Goal: Information Seeking & Learning: Compare options

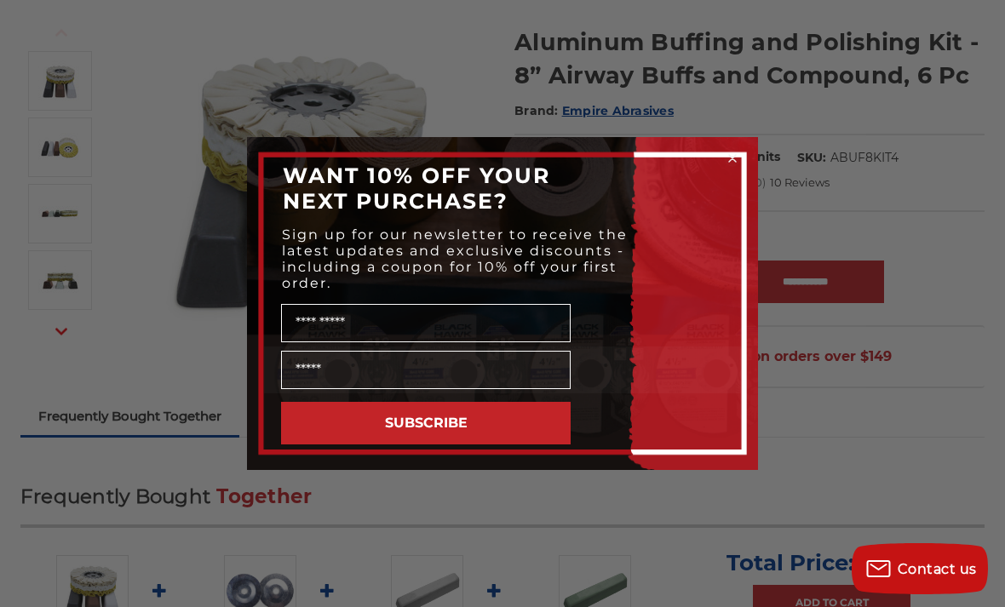
scroll to position [214, 0]
click at [730, 167] on circle "Close dialog" at bounding box center [733, 159] width 16 height 16
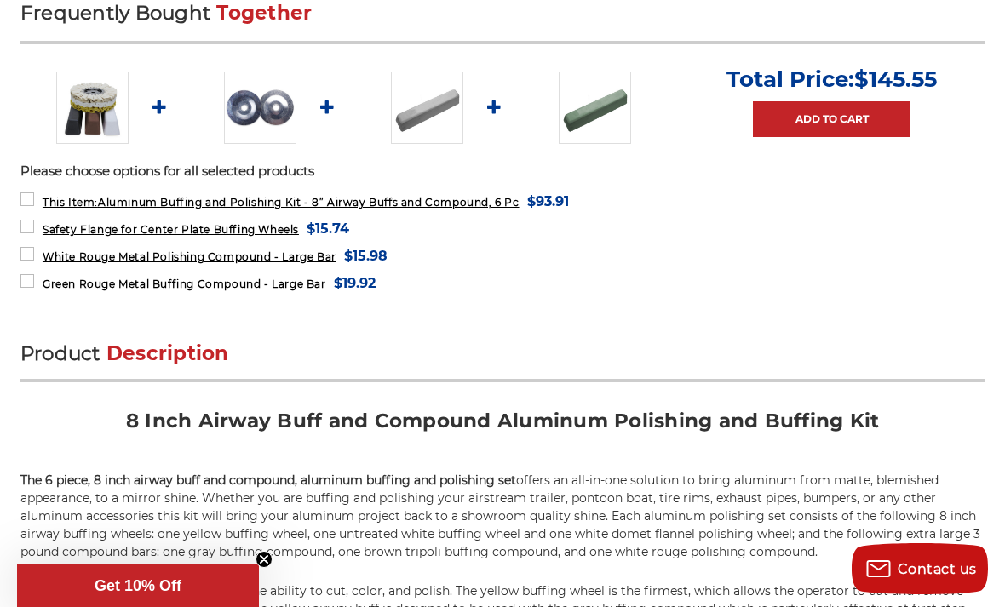
scroll to position [698, 0]
click at [260, 104] on img at bounding box center [260, 108] width 72 height 72
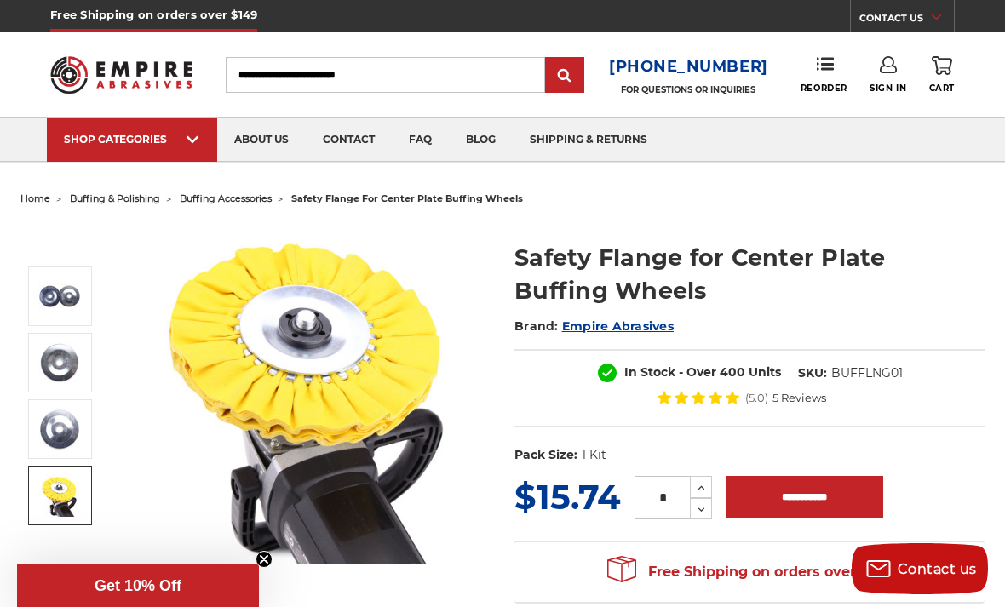
click at [53, 490] on img at bounding box center [59, 495] width 43 height 43
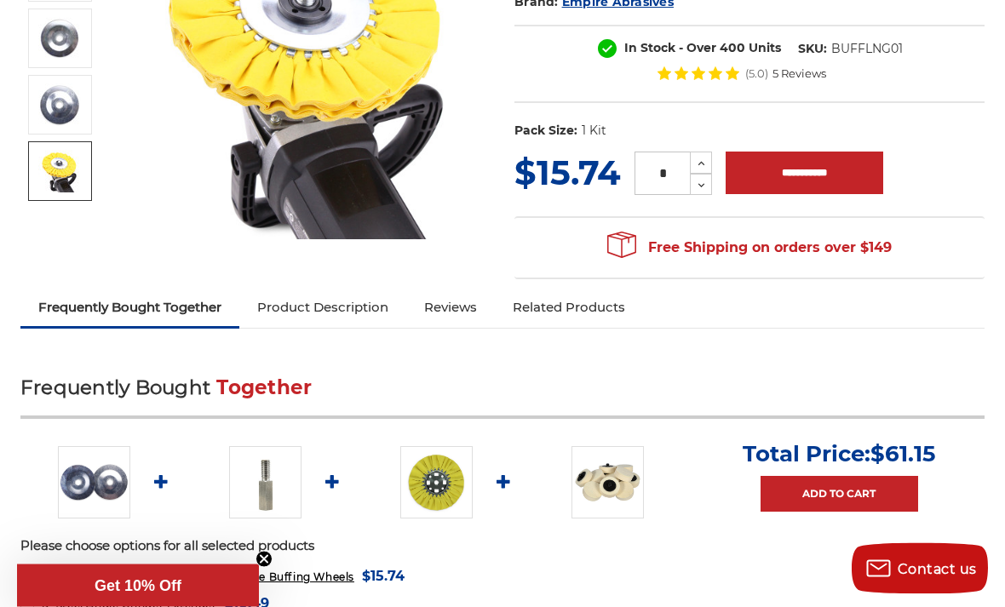
scroll to position [324, 0]
click at [255, 473] on img at bounding box center [265, 482] width 72 height 72
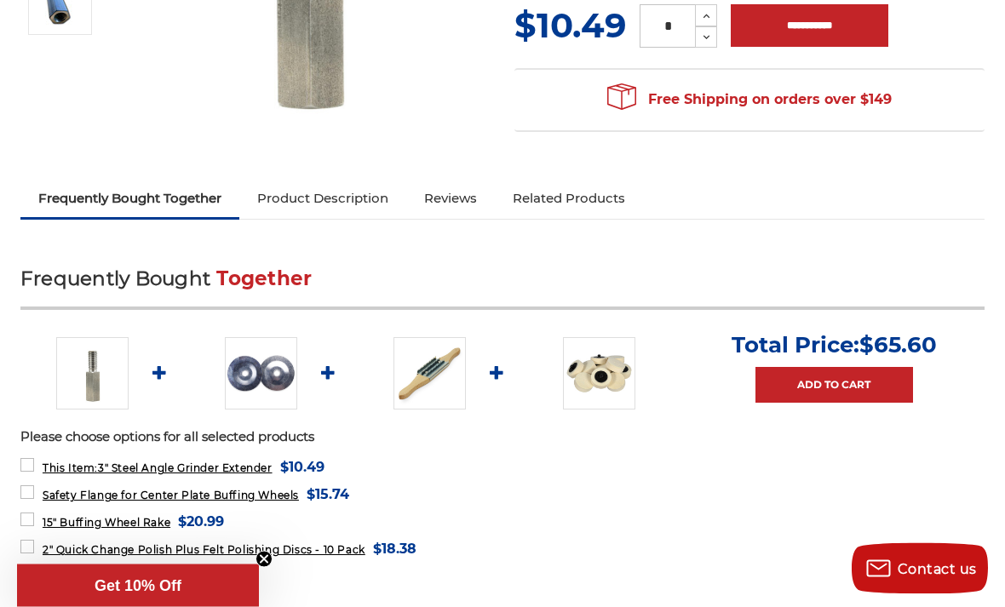
scroll to position [421, 0]
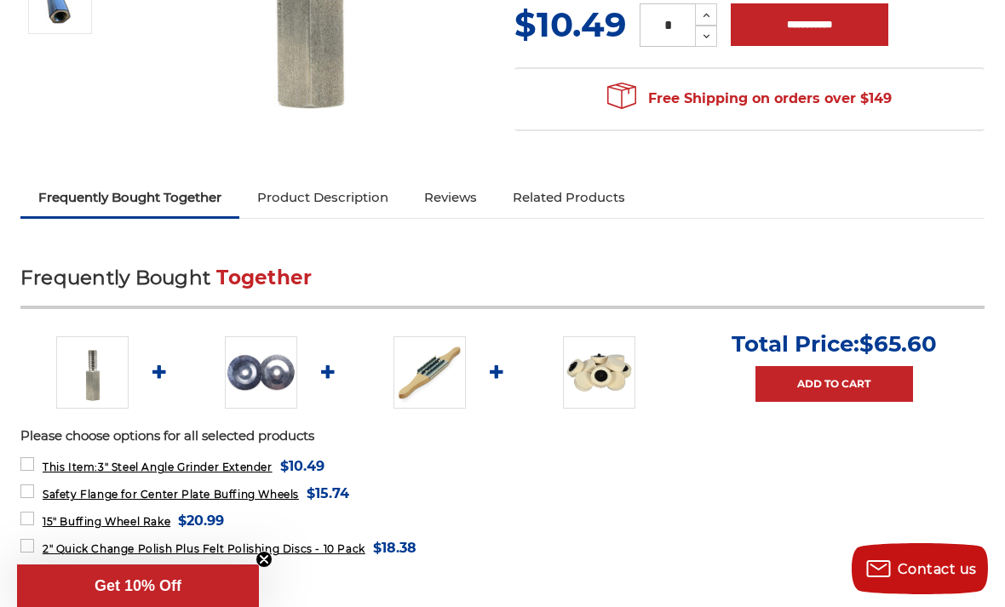
click at [439, 379] on img at bounding box center [429, 372] width 72 height 72
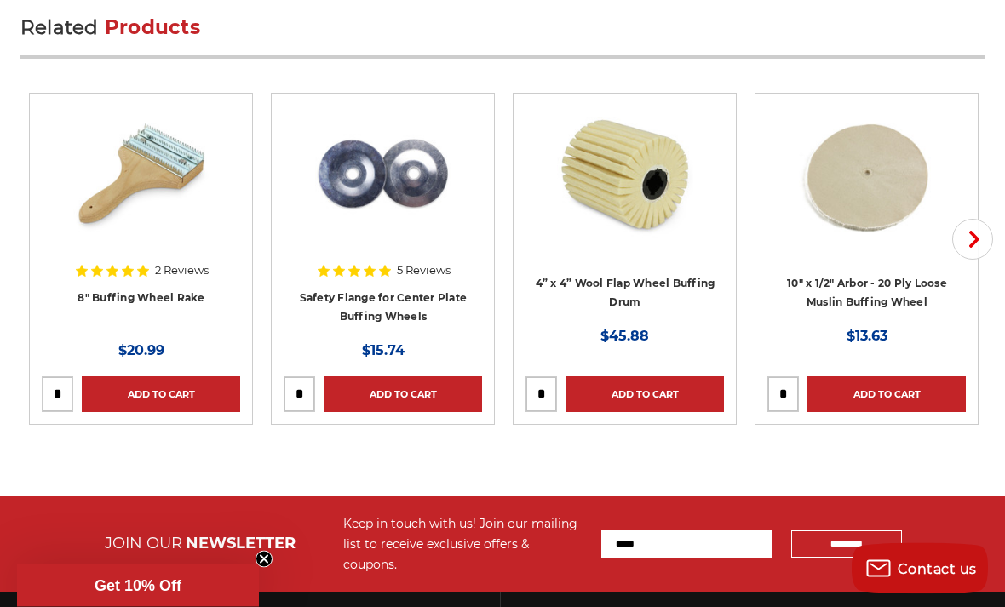
scroll to position [3166, 0]
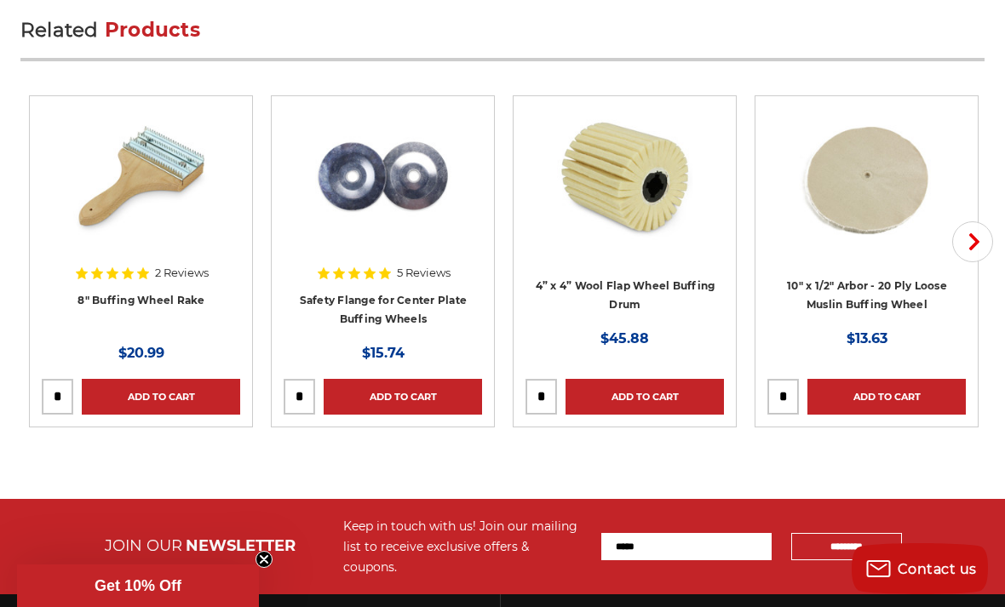
click at [978, 243] on icon "button" at bounding box center [974, 241] width 17 height 17
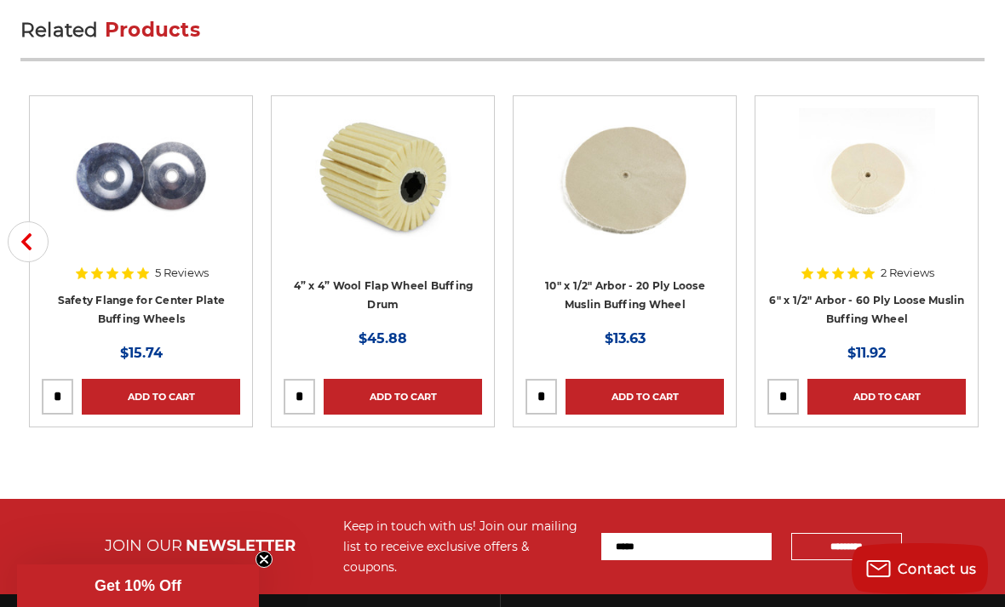
scroll to position [3167, 0]
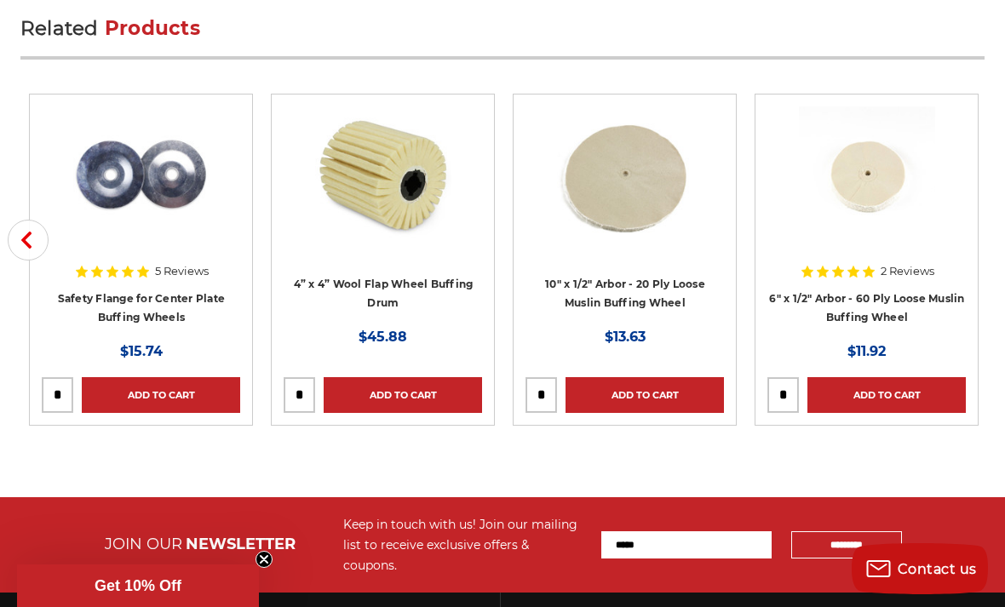
click at [34, 248] on icon "button" at bounding box center [26, 240] width 17 height 17
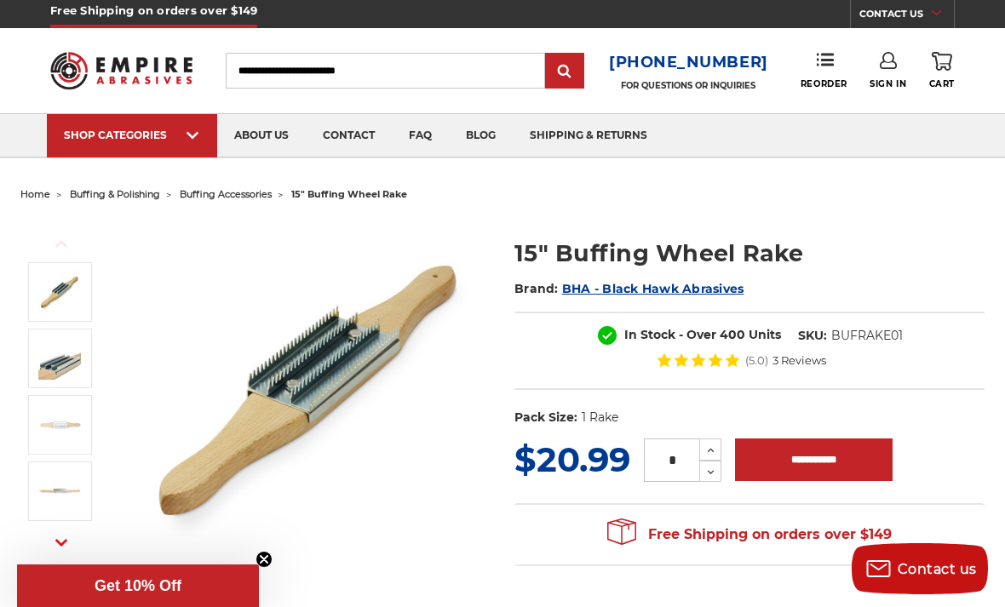
scroll to position [0, 0]
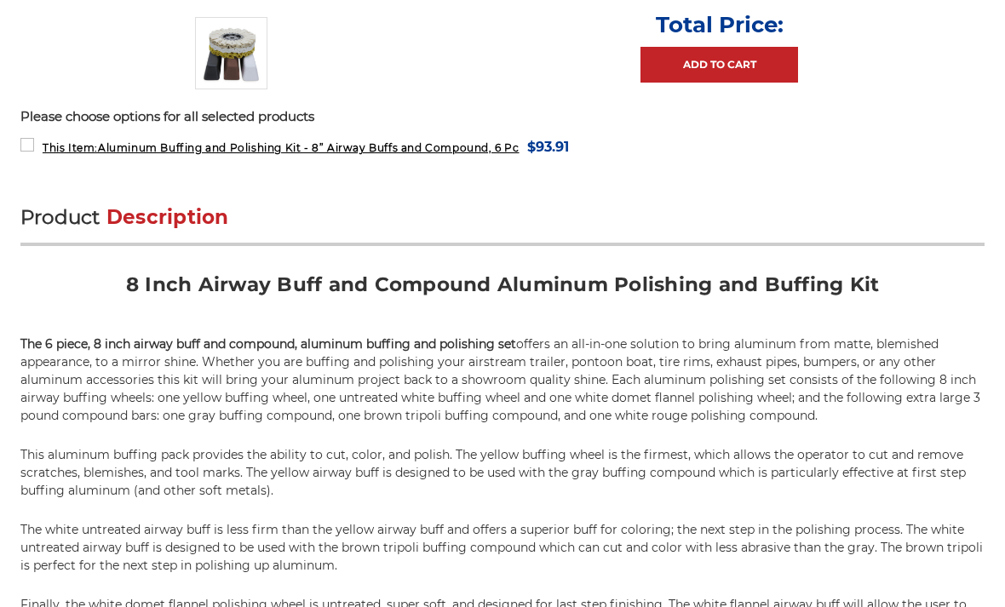
scroll to position [754, 0]
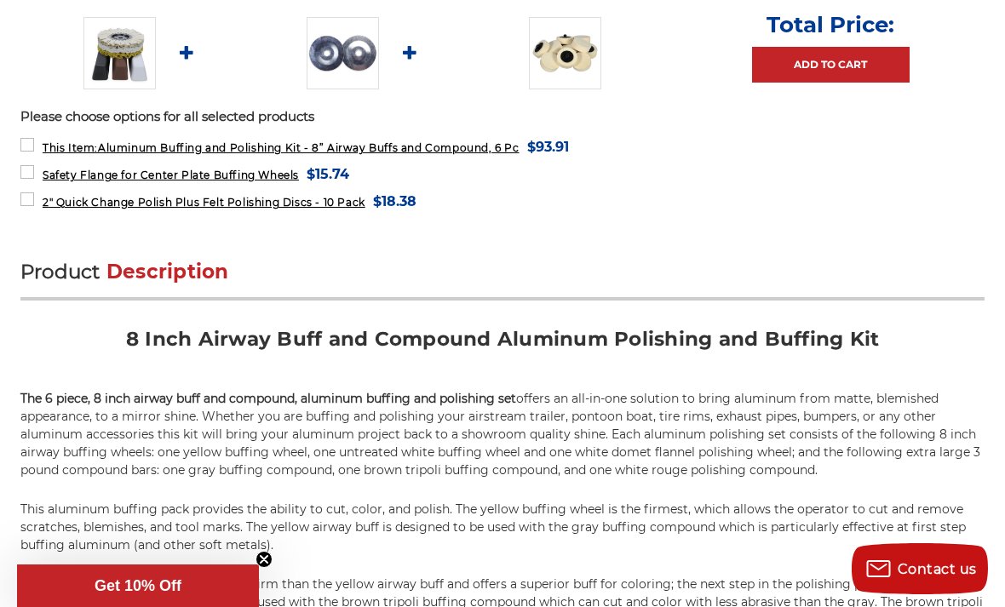
click at [939, 277] on h2 "Product Description" at bounding box center [502, 280] width 964 height 42
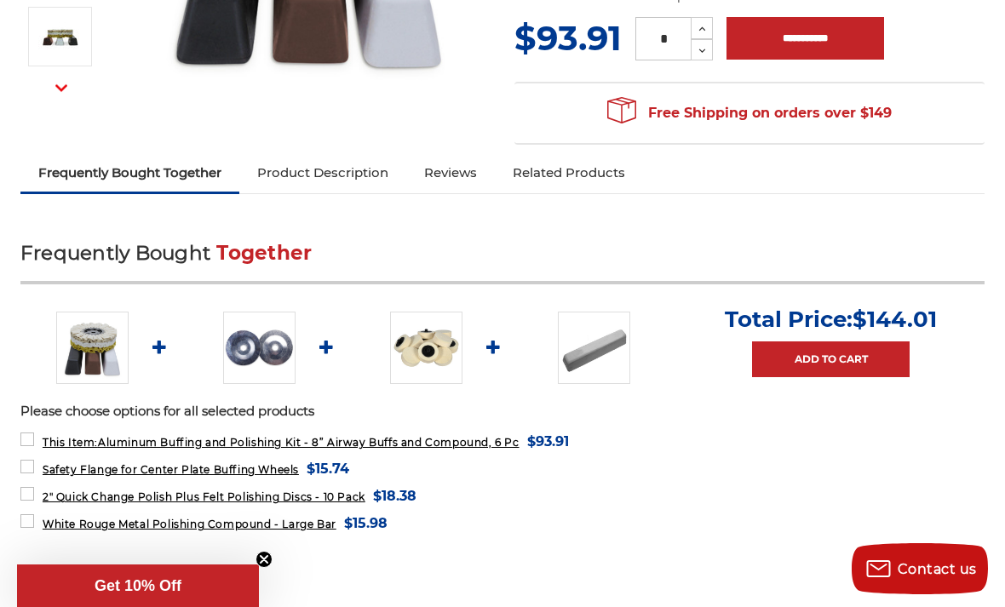
scroll to position [507, 0]
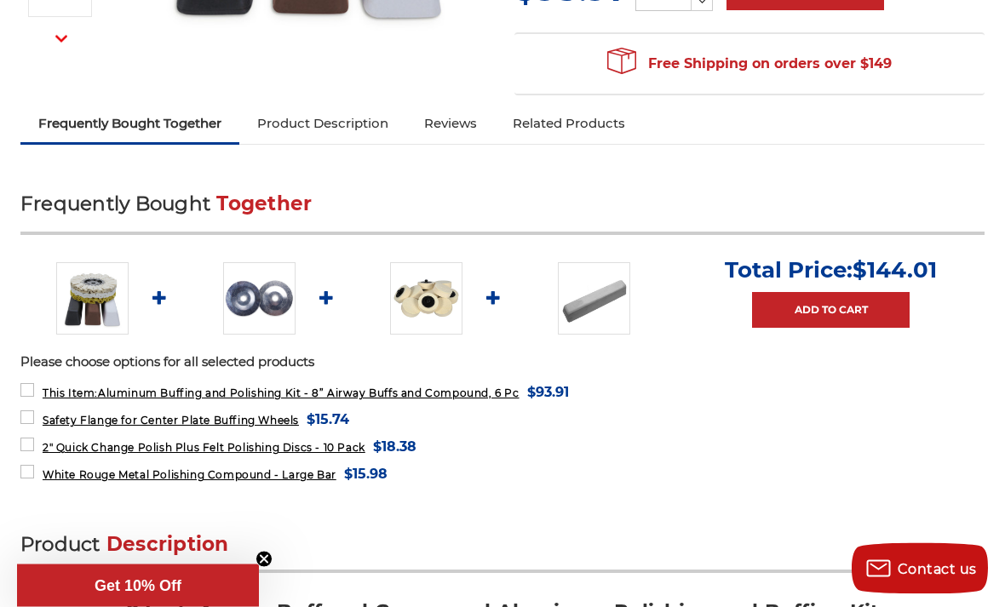
click at [409, 307] on img at bounding box center [426, 299] width 72 height 72
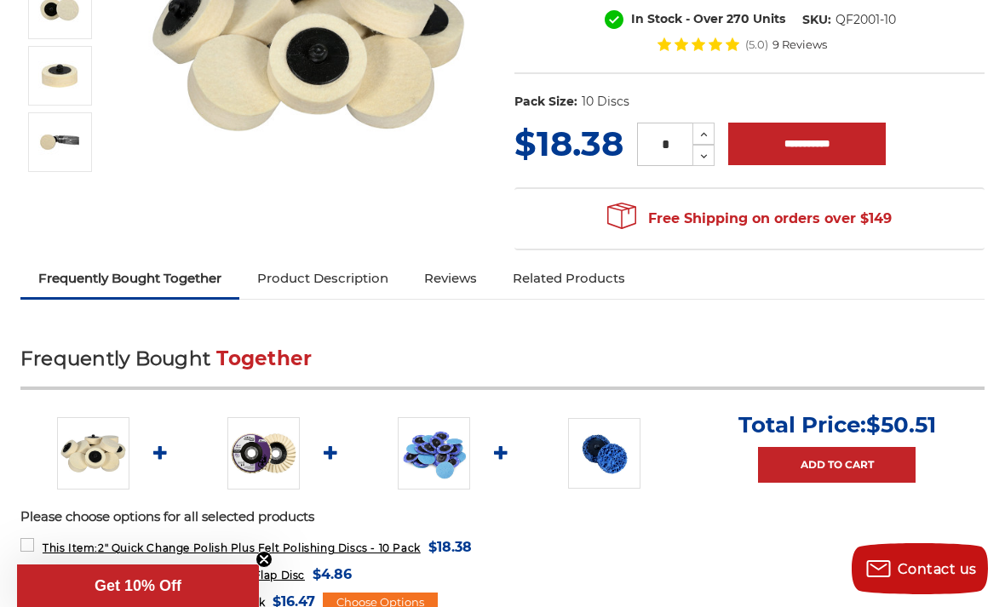
scroll to position [348, 0]
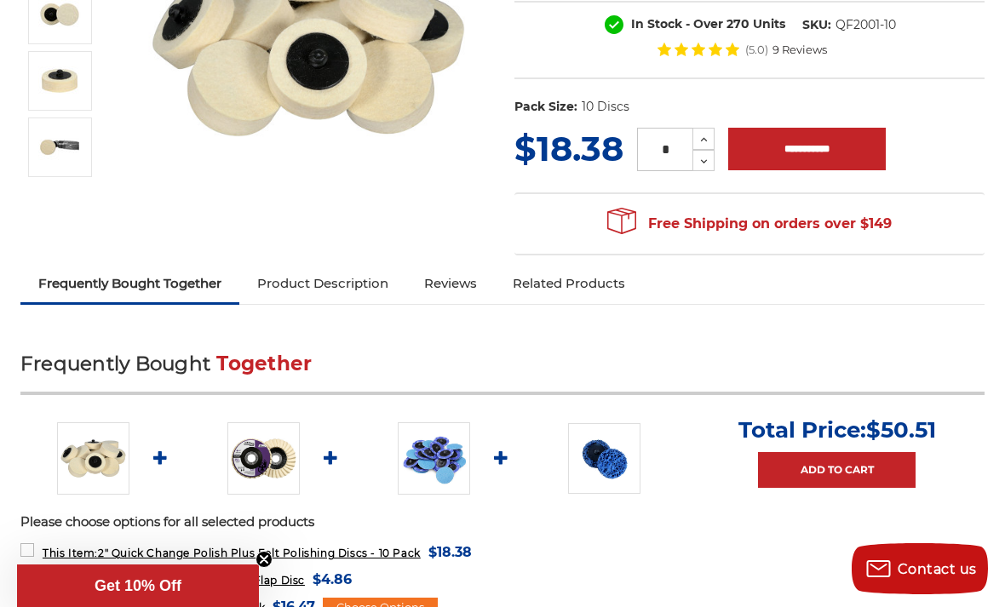
click at [253, 467] on img at bounding box center [263, 458] width 72 height 72
